Goal: Task Accomplishment & Management: Manage account settings

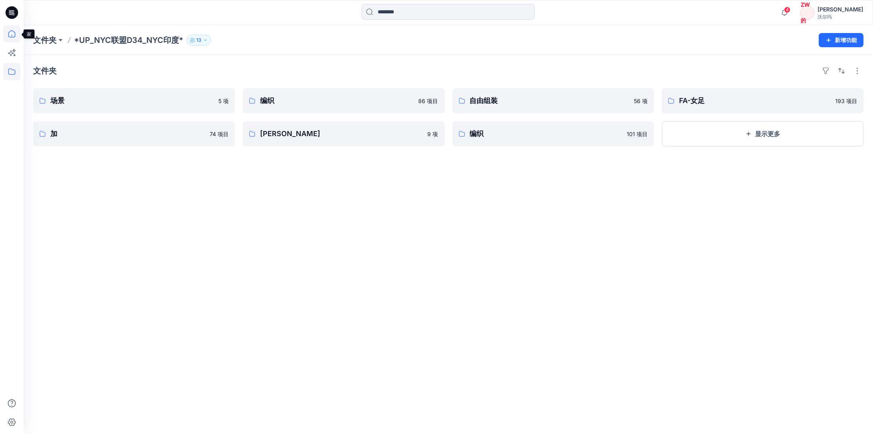
click at [19, 33] on icon at bounding box center [11, 33] width 17 height 17
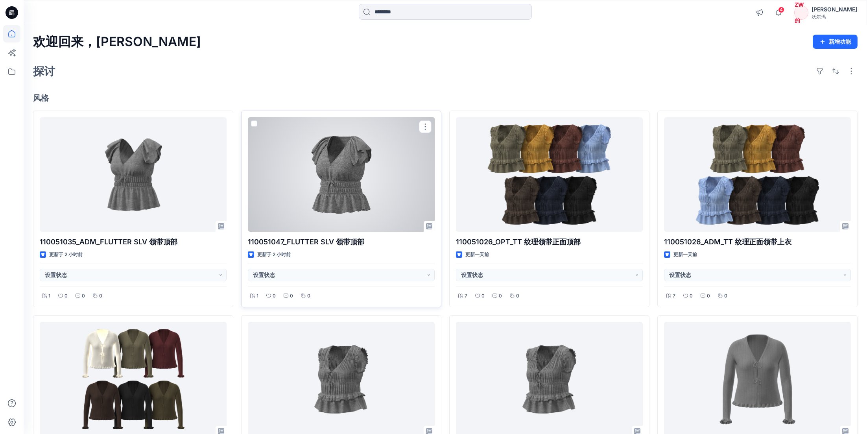
click at [354, 154] on div at bounding box center [341, 174] width 187 height 115
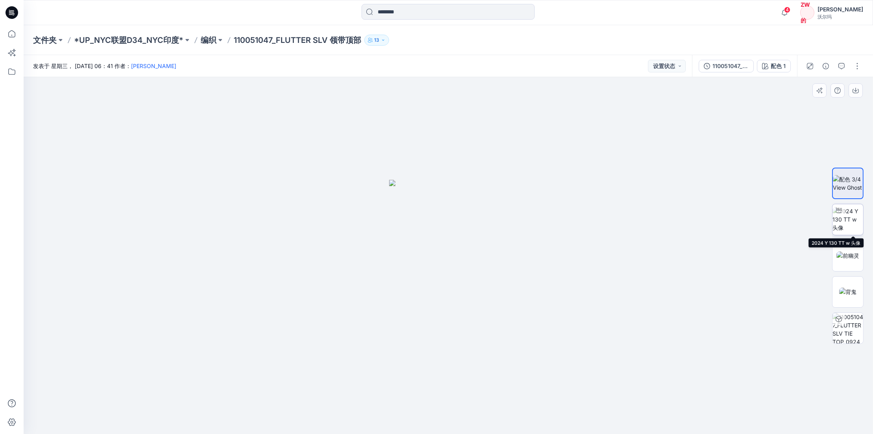
click at [851, 226] on img at bounding box center [847, 219] width 31 height 25
drag, startPoint x: 520, startPoint y: 114, endPoint x: 508, endPoint y: 232, distance: 117.8
click at [508, 232] on img at bounding box center [436, 0] width 1611 height 867
drag, startPoint x: 524, startPoint y: 414, endPoint x: 543, endPoint y: 415, distance: 18.5
click at [543, 415] on icon at bounding box center [449, 410] width 238 height 29
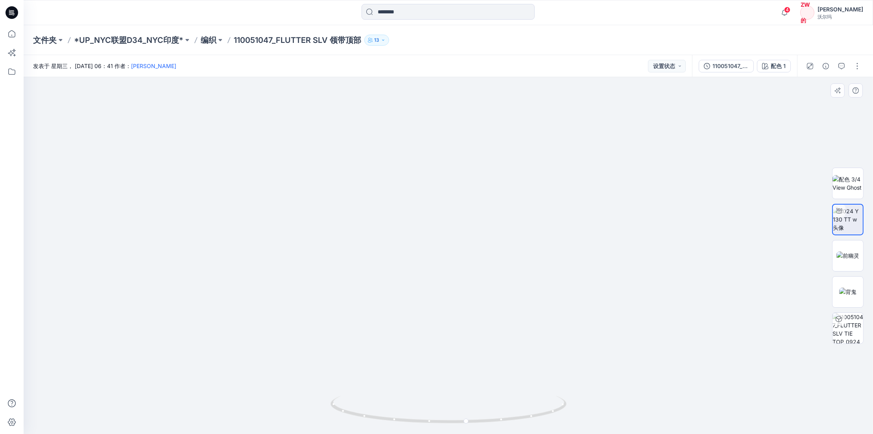
drag, startPoint x: 535, startPoint y: 373, endPoint x: 541, endPoint y: 227, distance: 145.7
drag, startPoint x: 516, startPoint y: 417, endPoint x: 414, endPoint y: 417, distance: 102.3
click at [414, 417] on icon at bounding box center [449, 410] width 238 height 29
click at [216, 39] on p "编织" at bounding box center [209, 40] width 16 height 11
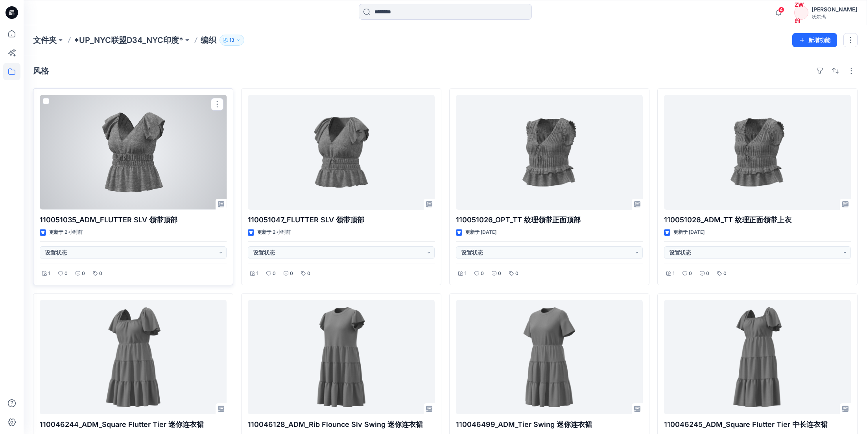
click at [186, 178] on div at bounding box center [133, 152] width 187 height 115
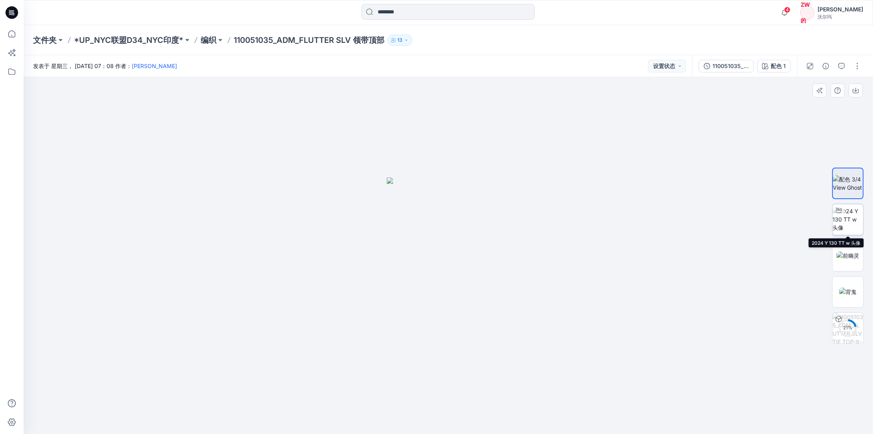
click at [855, 221] on img at bounding box center [847, 219] width 31 height 25
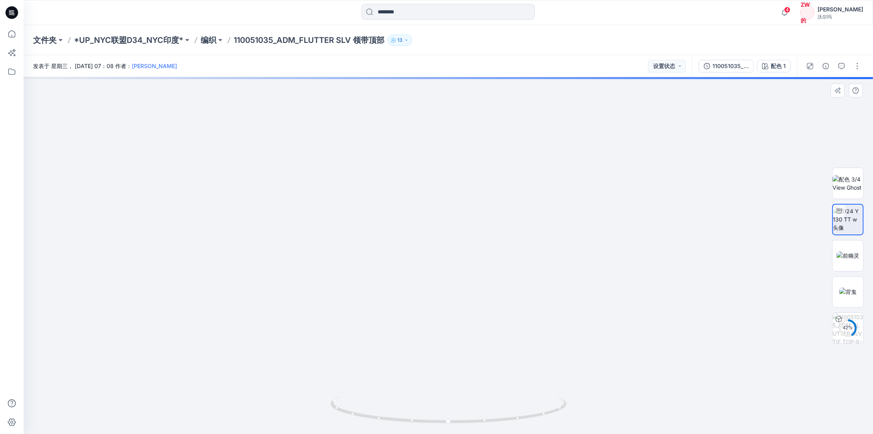
drag, startPoint x: 487, startPoint y: 268, endPoint x: 481, endPoint y: 211, distance: 57.4
drag, startPoint x: 481, startPoint y: 211, endPoint x: 484, endPoint y: 266, distance: 55.2
click at [484, 265] on img at bounding box center [450, 37] width 1202 height 793
drag, startPoint x: 484, startPoint y: 264, endPoint x: 484, endPoint y: 296, distance: 31.5
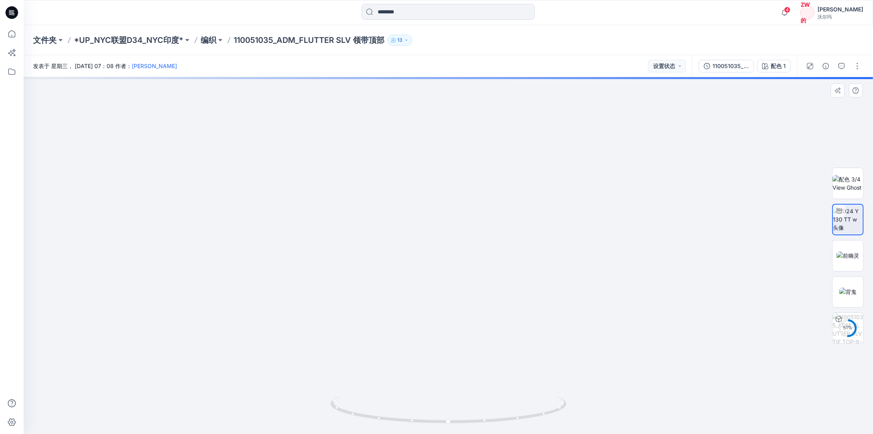
click at [484, 296] on img at bounding box center [450, 52] width 1202 height 763
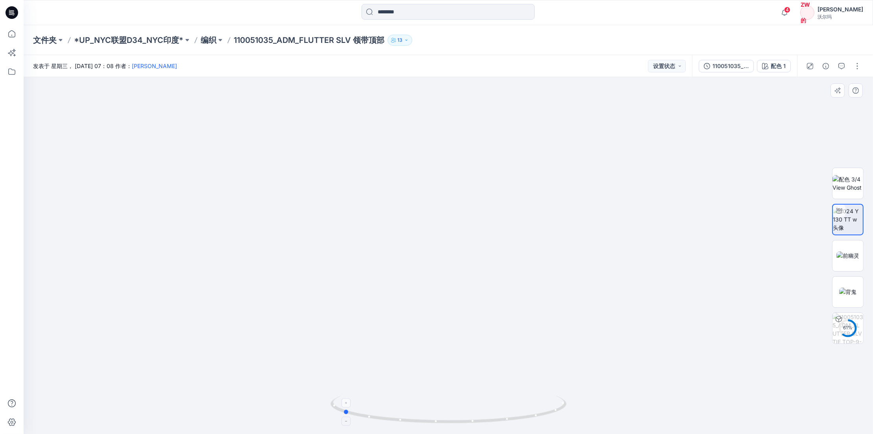
drag, startPoint x: 500, startPoint y: 420, endPoint x: 411, endPoint y: 421, distance: 89.3
click at [411, 421] on icon at bounding box center [449, 410] width 238 height 29
drag, startPoint x: 482, startPoint y: 366, endPoint x: 488, endPoint y: 288, distance: 78.5
drag, startPoint x: 420, startPoint y: 429, endPoint x: 532, endPoint y: 421, distance: 112.4
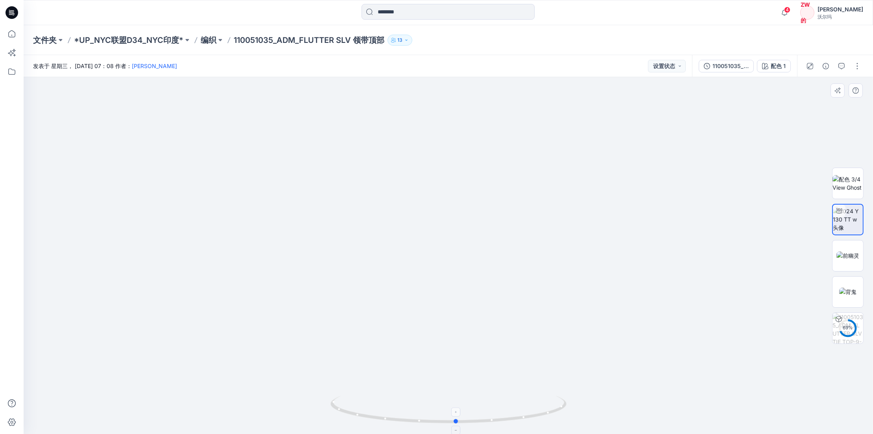
click at [532, 421] on div at bounding box center [448, 414] width 236 height 39
click at [715, 65] on div "110051035_ADM_FLUTTER SLV 平局 TOP-9-24" at bounding box center [730, 66] width 36 height 9
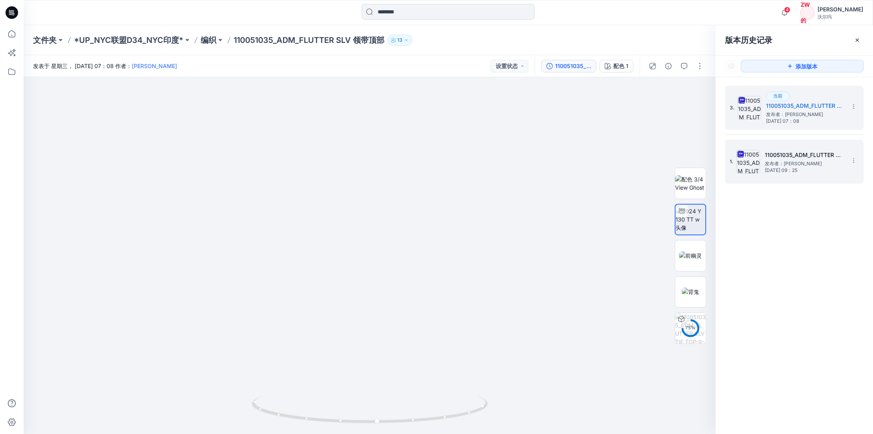
click at [769, 166] on span "发布者：[PERSON_NAME]" at bounding box center [804, 164] width 79 height 8
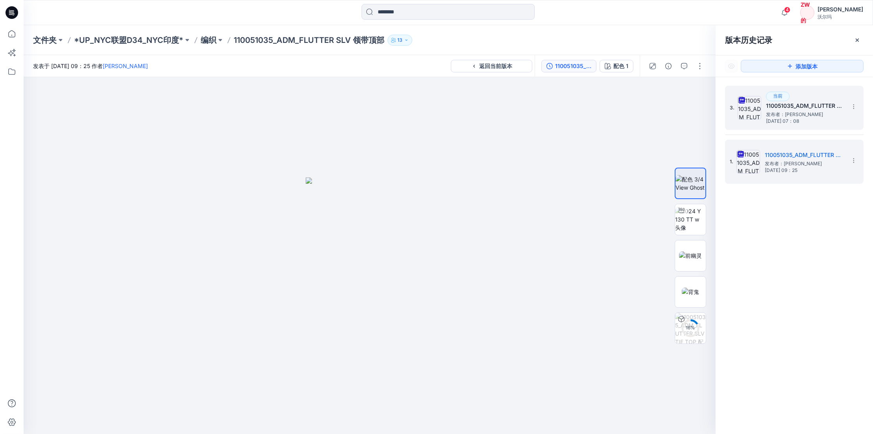
click at [770, 98] on div "当前" at bounding box center [778, 96] width 24 height 9
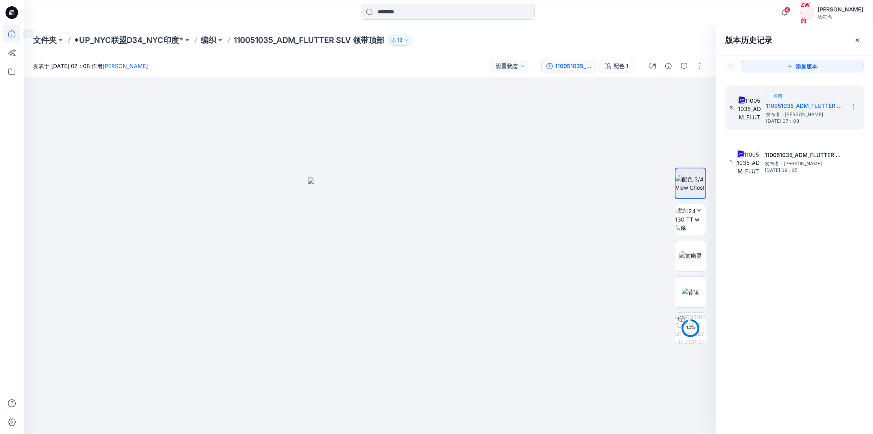
click at [9, 32] on icon at bounding box center [11, 33] width 17 height 17
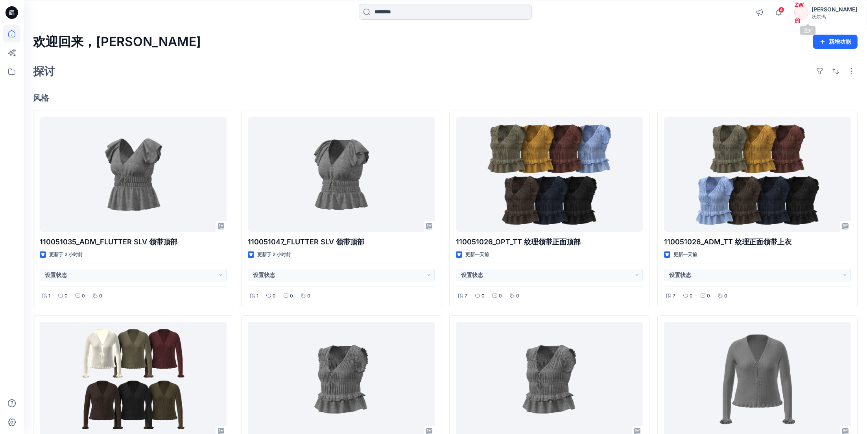
click at [784, 11] on span "4" at bounding box center [781, 10] width 6 height 6
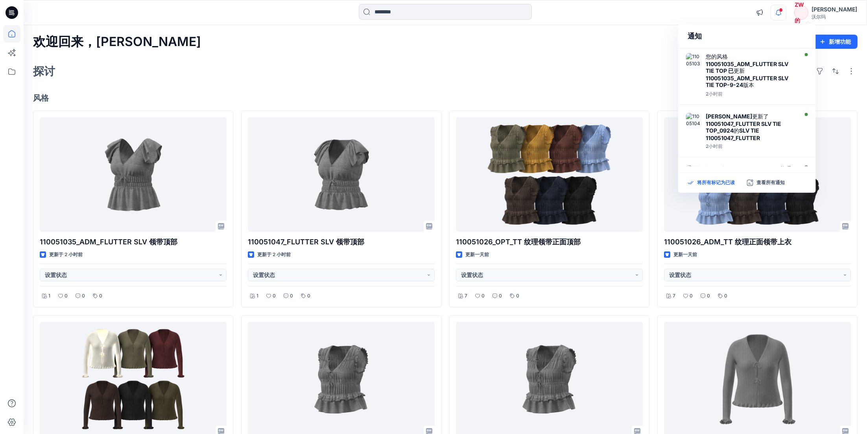
click at [700, 184] on p "将所有标记为已读" at bounding box center [716, 182] width 38 height 7
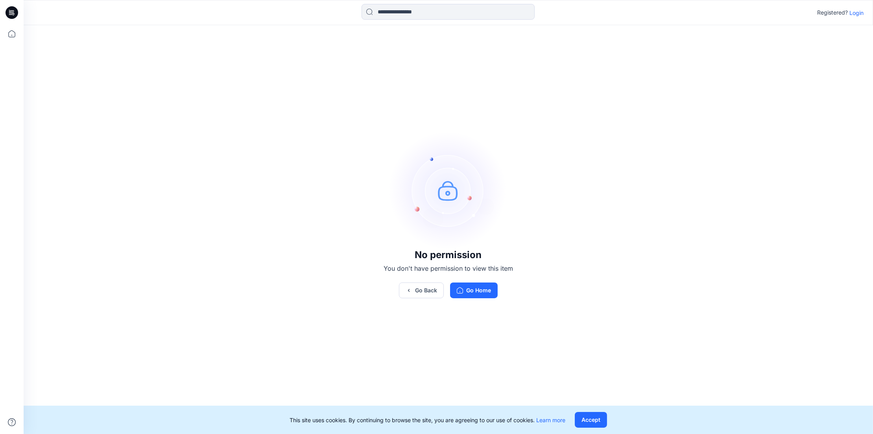
click at [854, 12] on p "Login" at bounding box center [856, 13] width 14 height 8
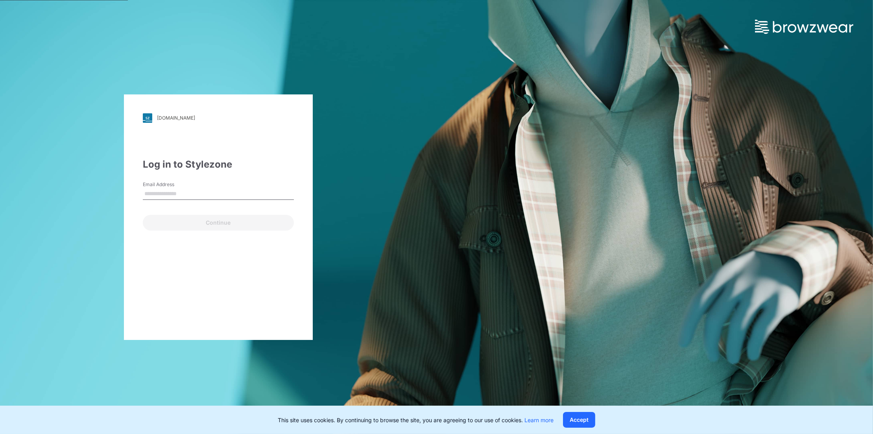
click at [164, 190] on input "Email Address" at bounding box center [218, 194] width 151 height 12
type input "**********"
click at [188, 227] on button "Continue" at bounding box center [218, 223] width 151 height 16
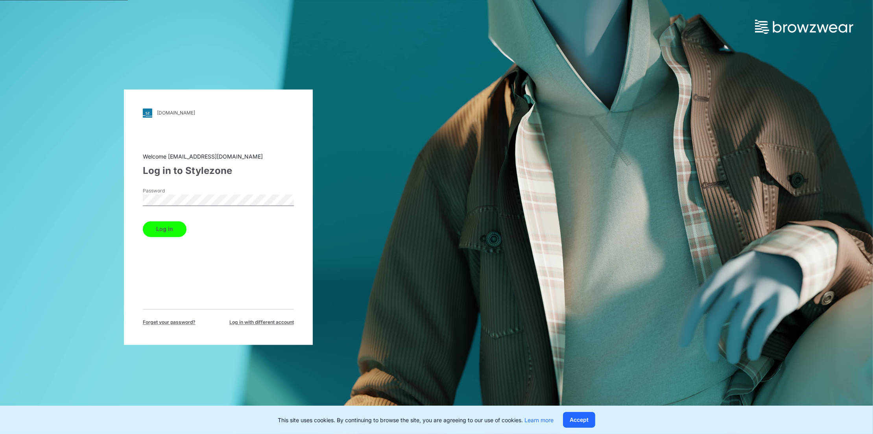
click at [164, 229] on button "Log in" at bounding box center [165, 229] width 44 height 16
